Goal: Information Seeking & Learning: Learn about a topic

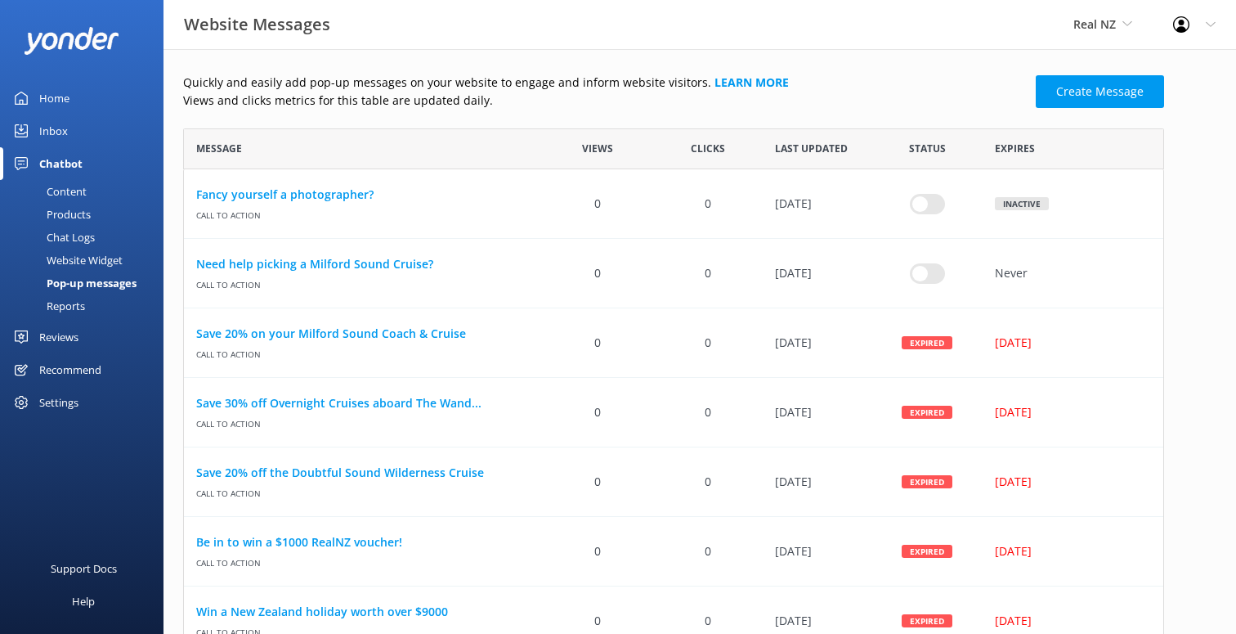
click at [76, 195] on div "Content" at bounding box center [48, 191] width 77 height 23
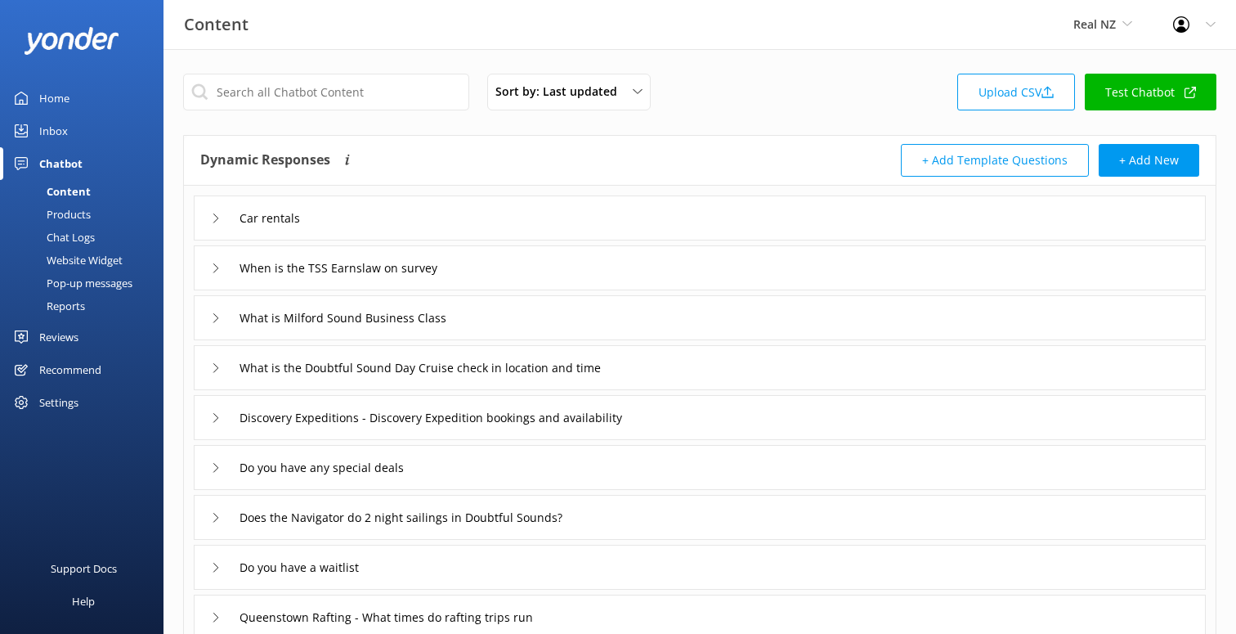
click at [379, 209] on div "Car rentals" at bounding box center [700, 217] width 1012 height 45
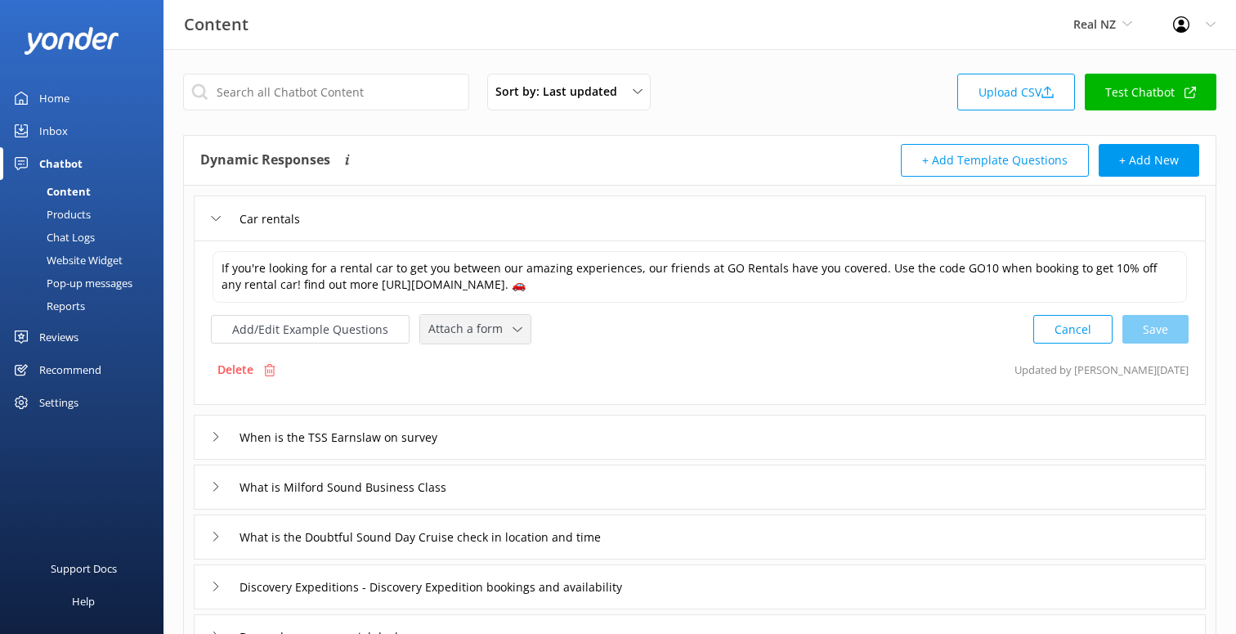
click at [469, 332] on span "Attach a form" at bounding box center [471, 329] width 84 height 18
click at [327, 370] on div "Delete Updated by [PERSON_NAME] [DATE]" at bounding box center [700, 369] width 978 height 31
click at [1075, 336] on button "Cancel" at bounding box center [1073, 329] width 79 height 29
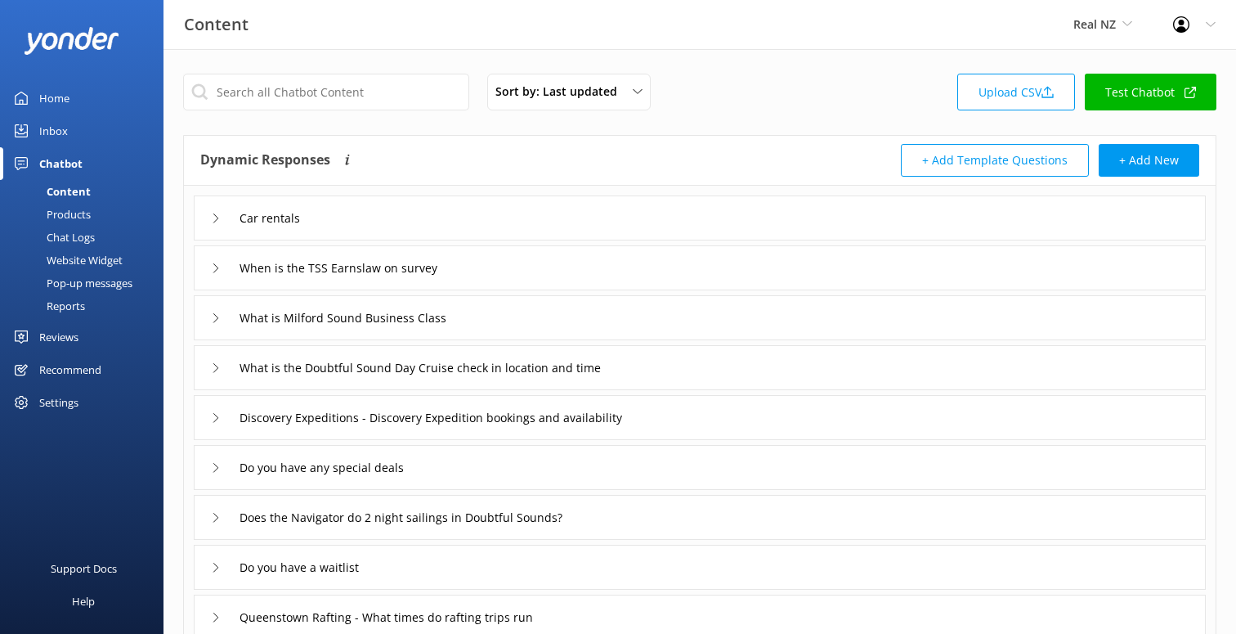
click at [547, 273] on div "When is the TSS Earnslaw on survey" at bounding box center [700, 267] width 1012 height 45
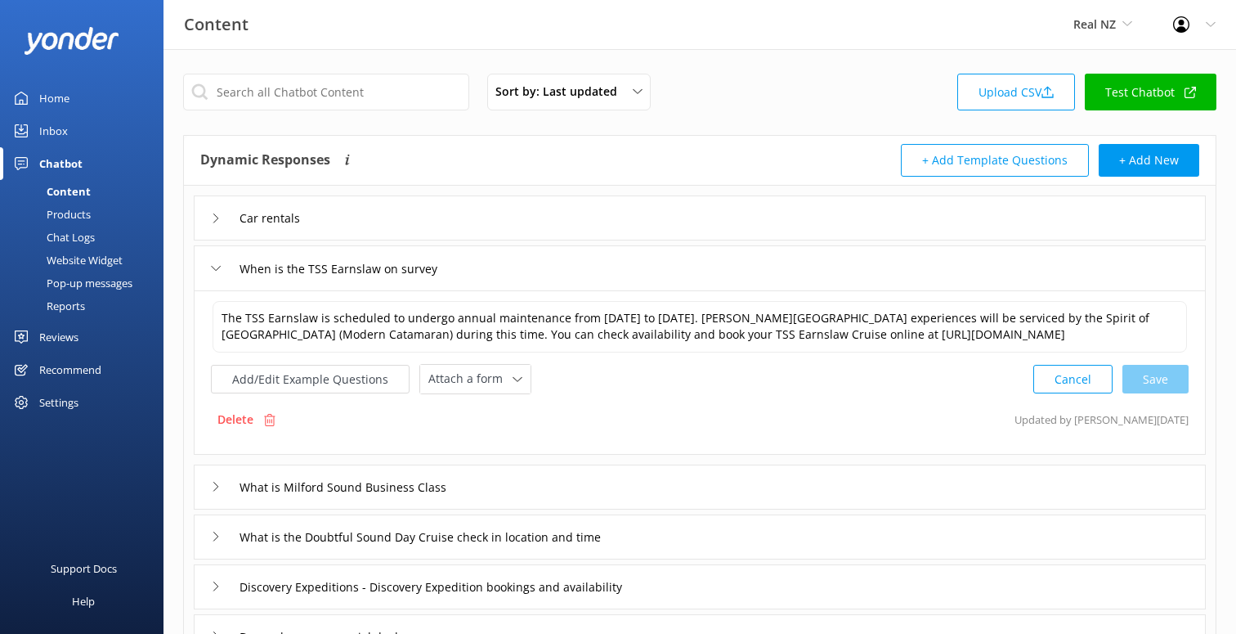
click at [540, 272] on div "When is the TSS Earnslaw on survey" at bounding box center [700, 267] width 1012 height 45
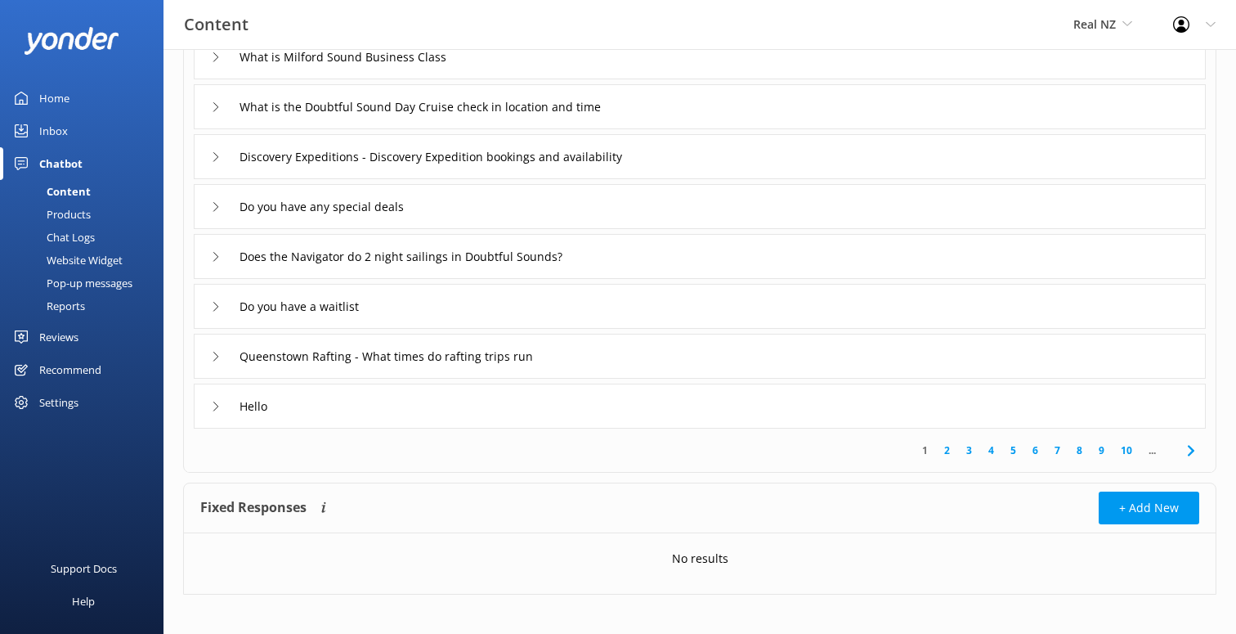
scroll to position [271, 0]
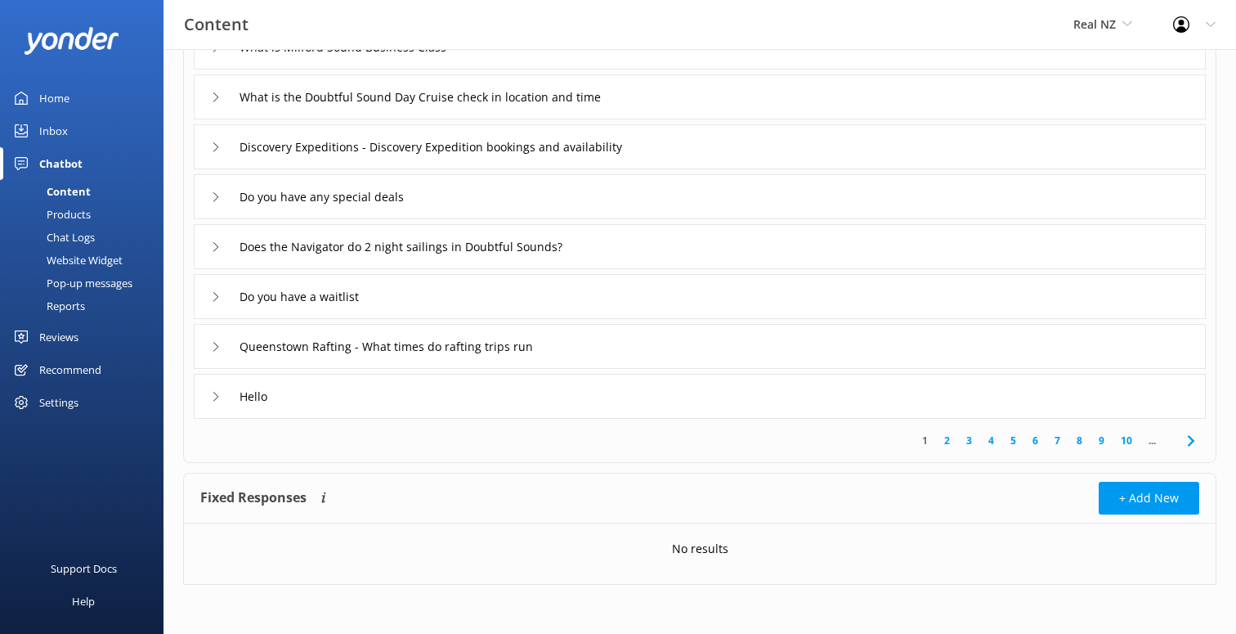
click at [442, 279] on div "Do you have a waitlist" at bounding box center [700, 296] width 1012 height 45
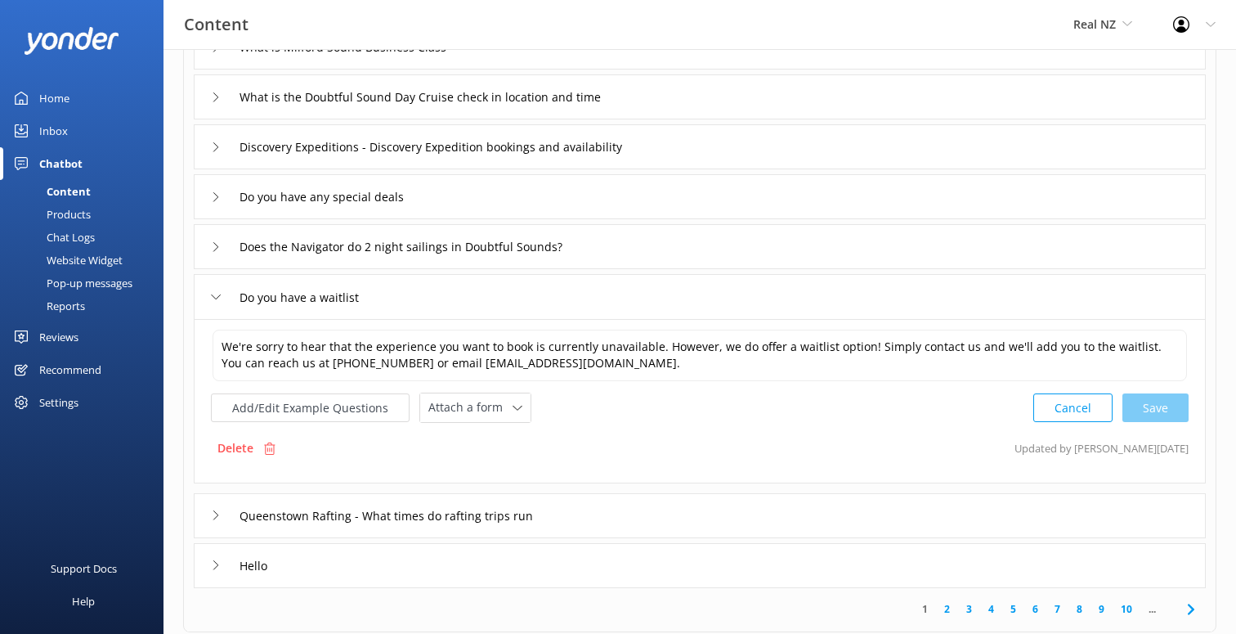
click at [427, 297] on div "Do you have a waitlist" at bounding box center [700, 296] width 1012 height 45
